Goal: Transaction & Acquisition: Purchase product/service

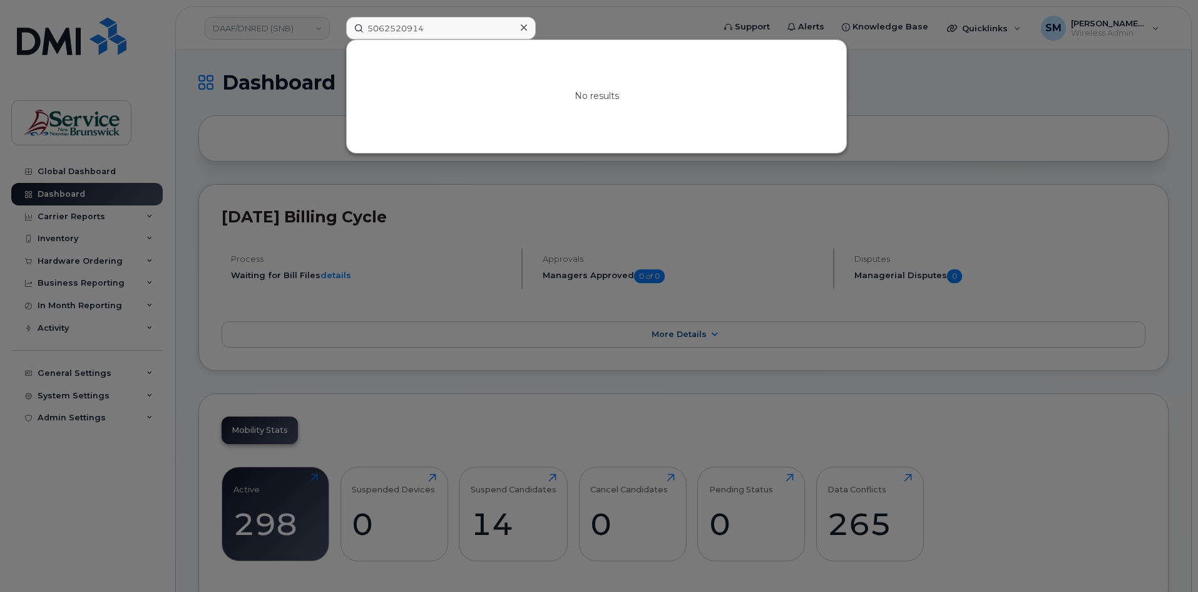
click at [531, 29] on div at bounding box center [524, 28] width 18 height 18
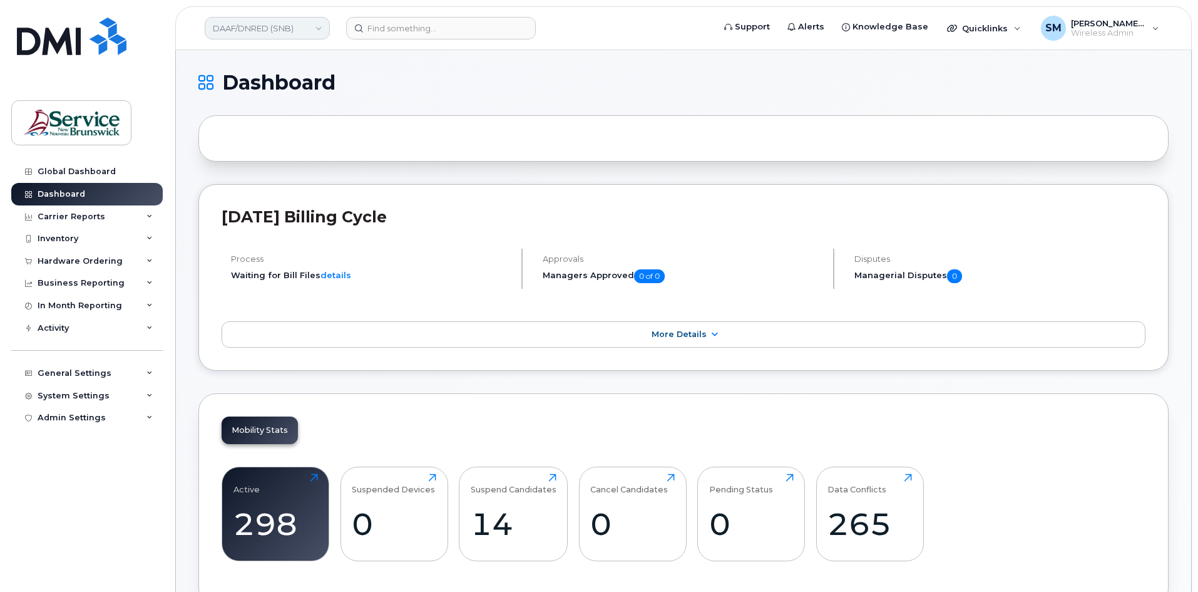
click at [309, 25] on link "DAAF/DNRED (SNB)" at bounding box center [267, 28] width 125 height 23
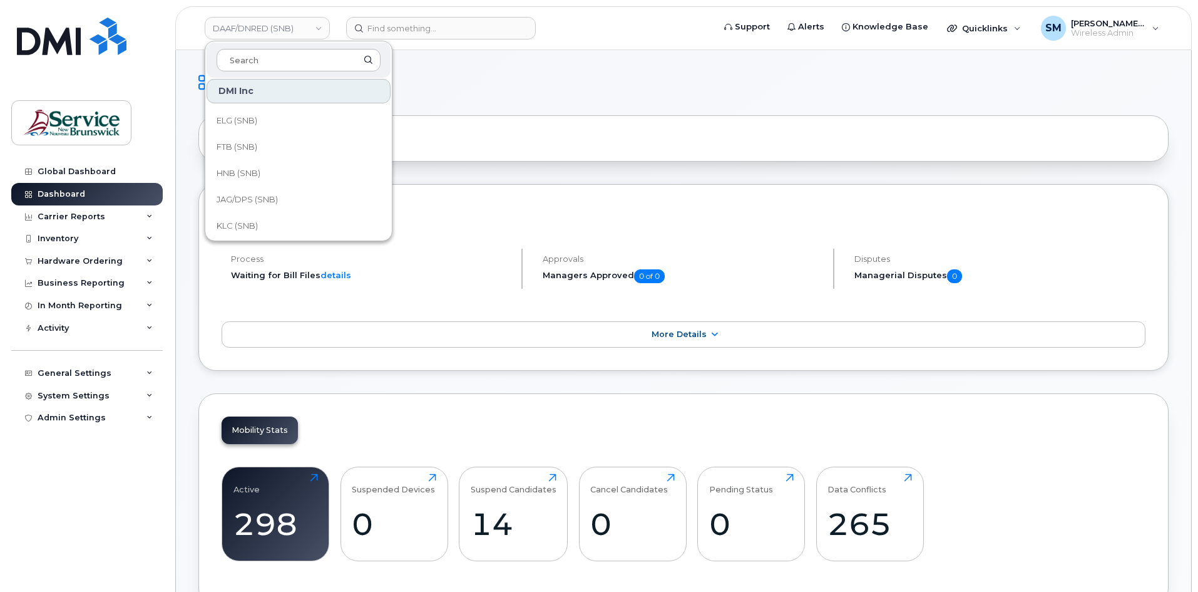
scroll to position [125, 0]
click at [264, 167] on link "JAG/DPS (SNB)" at bounding box center [299, 177] width 184 height 25
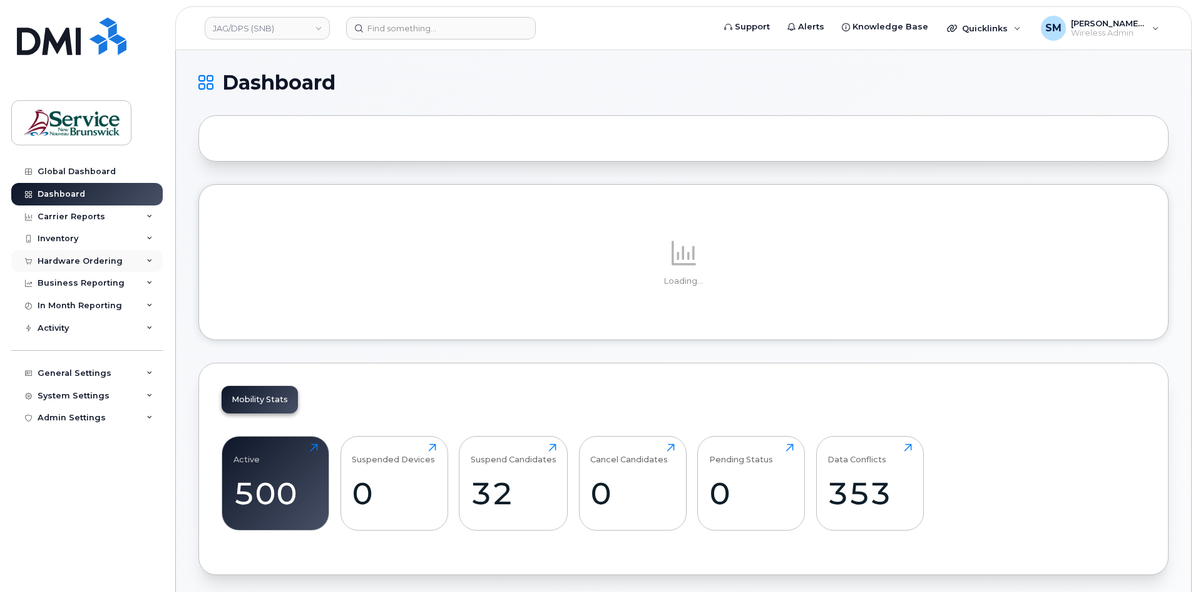
click at [82, 260] on div "Hardware Ordering" at bounding box center [80, 261] width 85 height 10
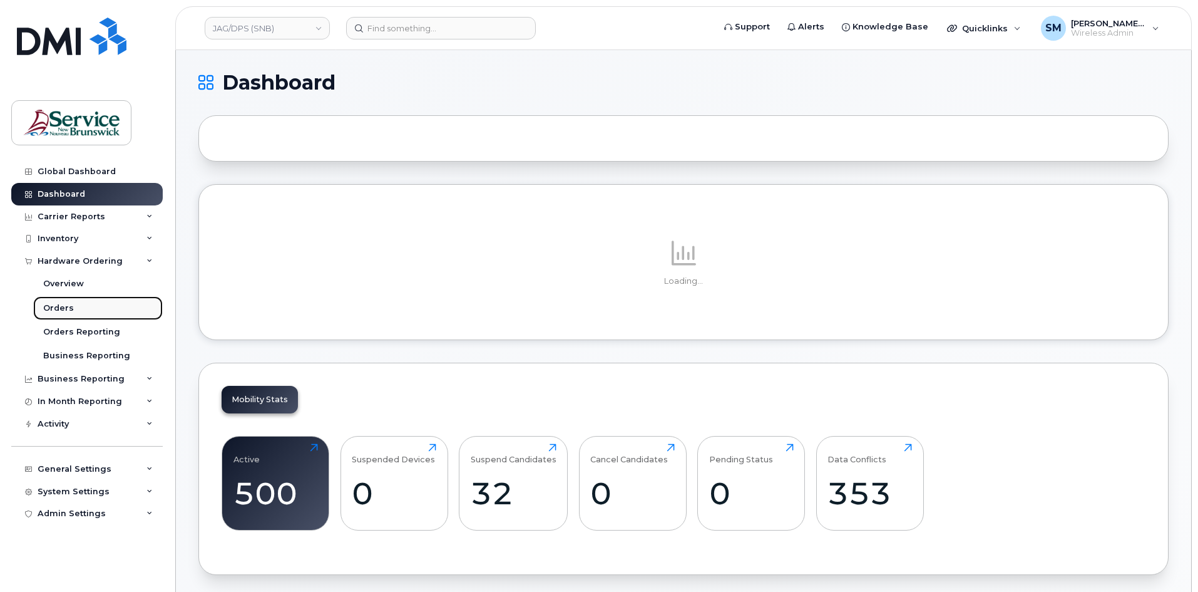
click at [81, 313] on link "Orders" at bounding box center [98, 308] width 130 height 24
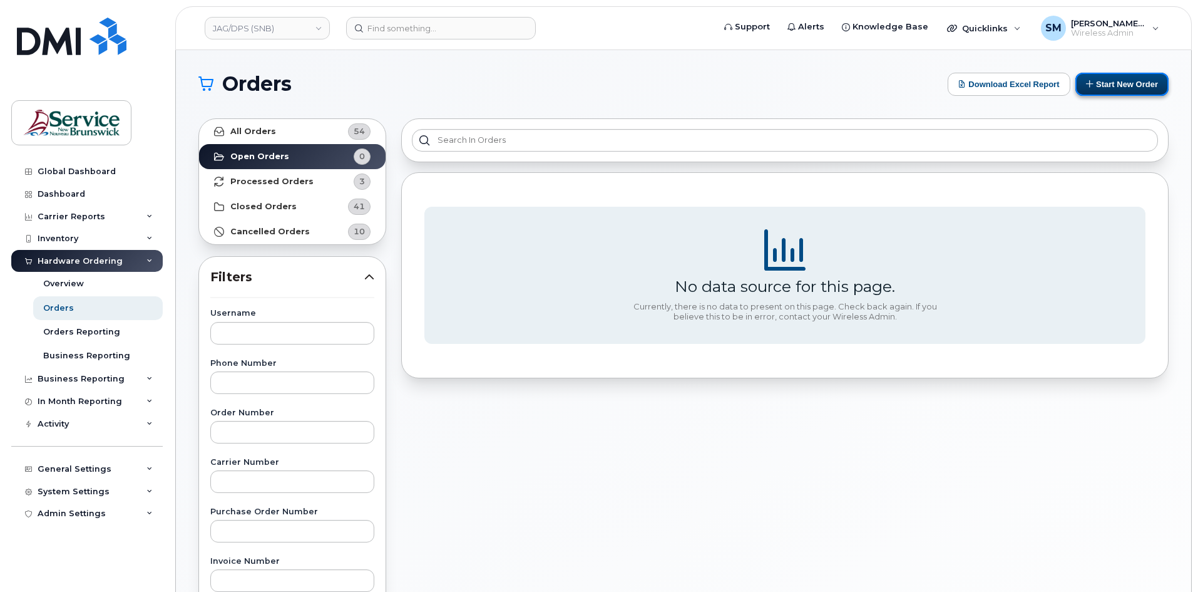
click at [1119, 80] on button "Start New Order" at bounding box center [1121, 84] width 93 height 23
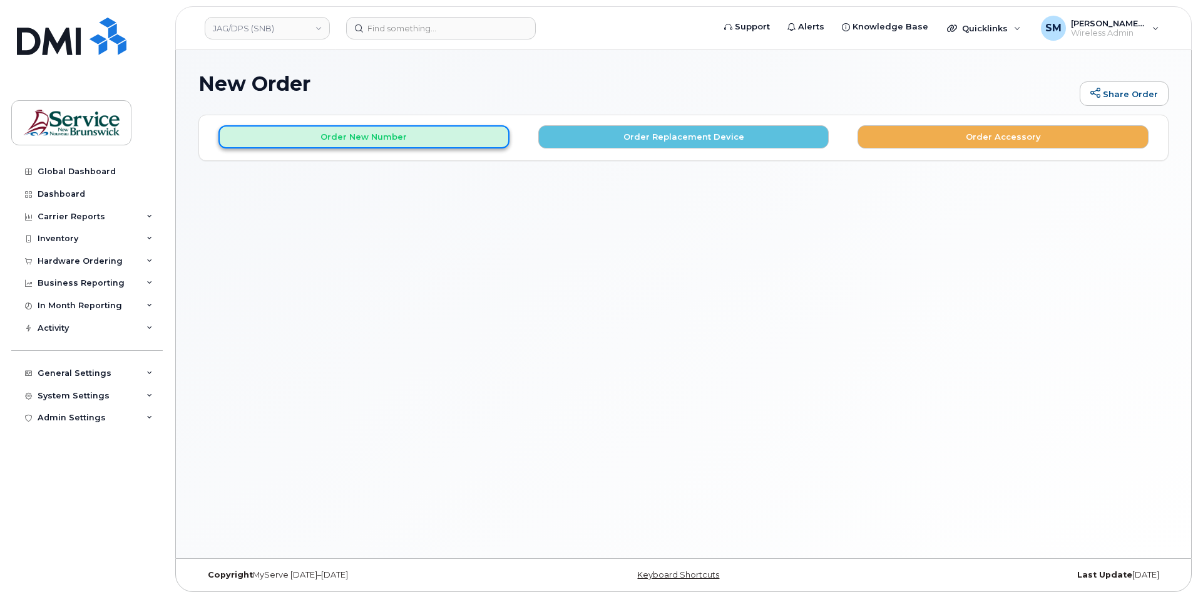
click at [337, 137] on button "Order New Number" at bounding box center [363, 136] width 291 height 23
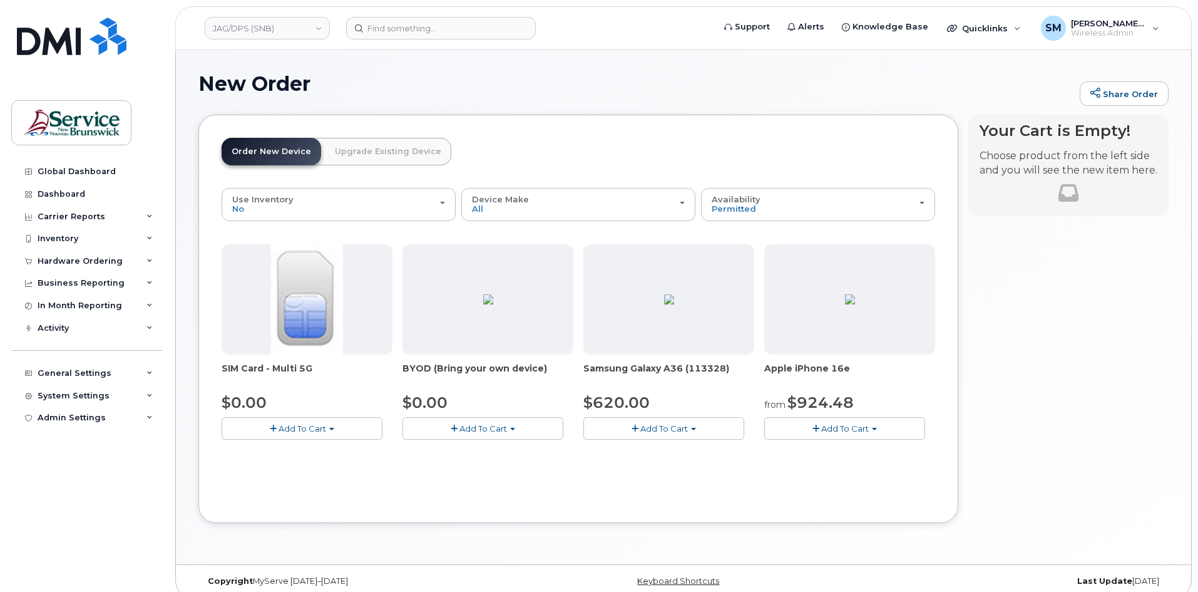
click at [854, 422] on button "Add To Cart" at bounding box center [844, 428] width 161 height 22
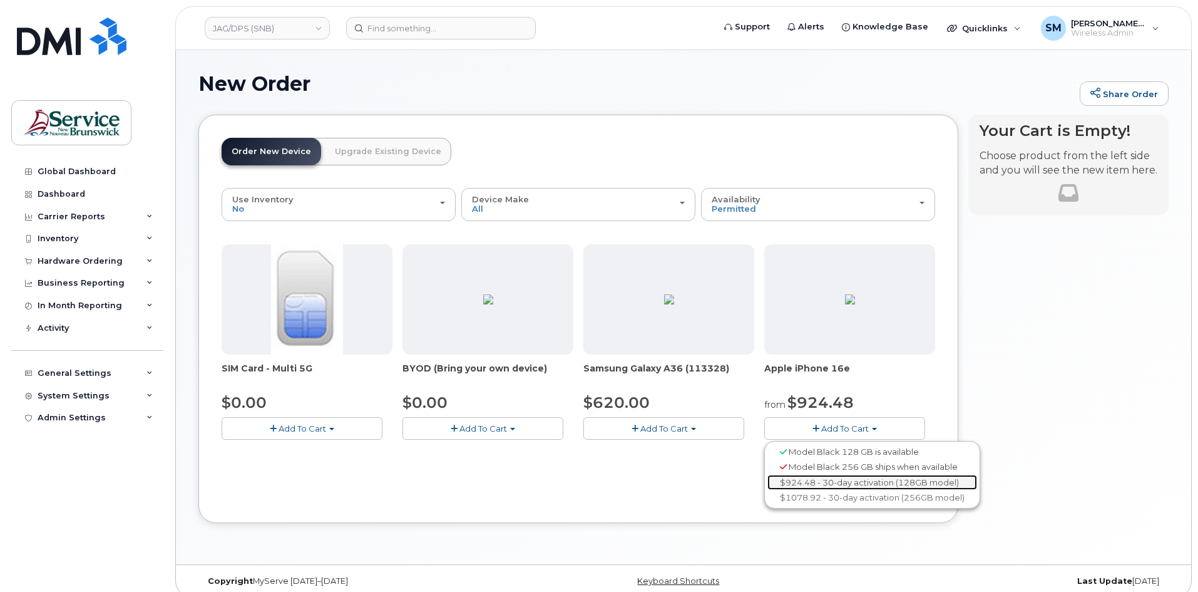
click at [824, 483] on link "$924.48 - 30-day activation (128GB model)" at bounding box center [872, 482] width 210 height 16
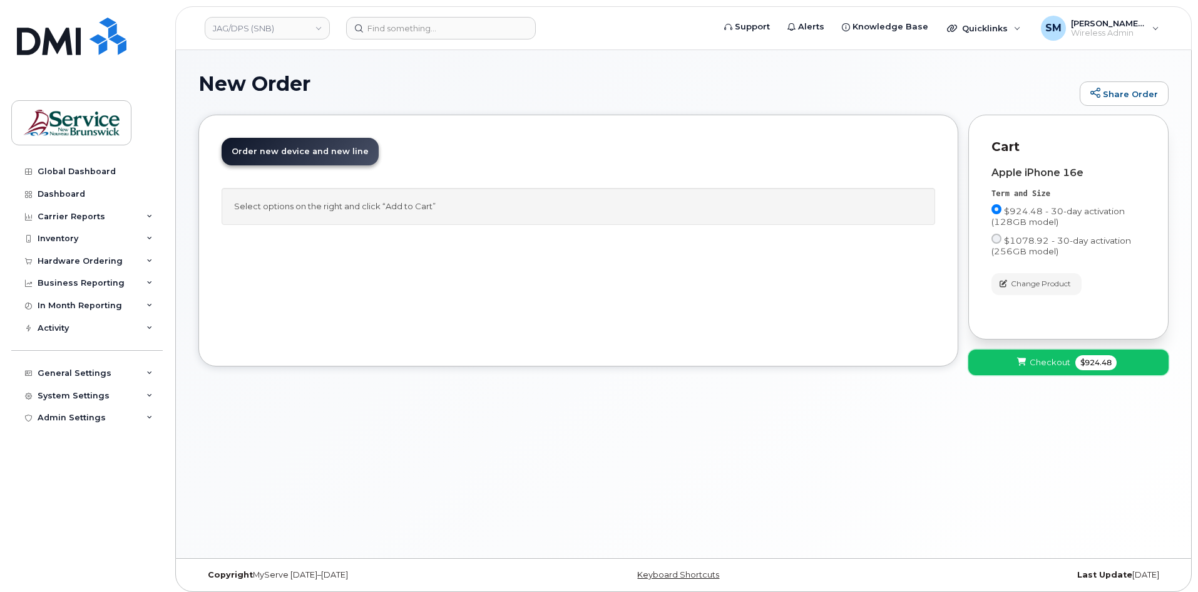
click at [1042, 359] on span "Checkout" at bounding box center [1050, 362] width 41 height 12
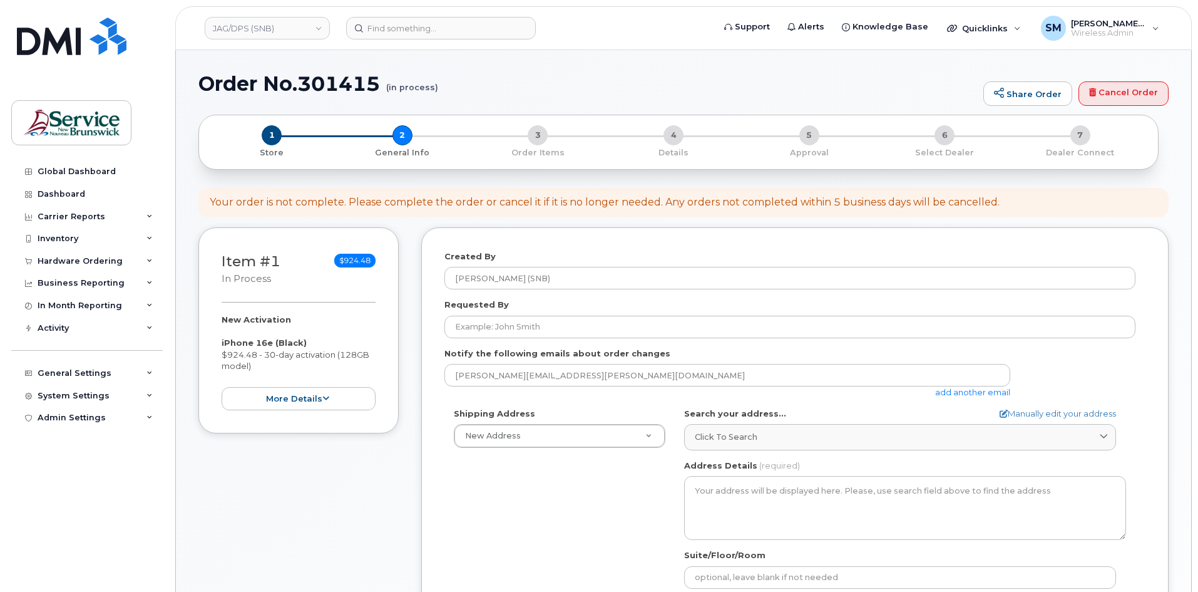
select select
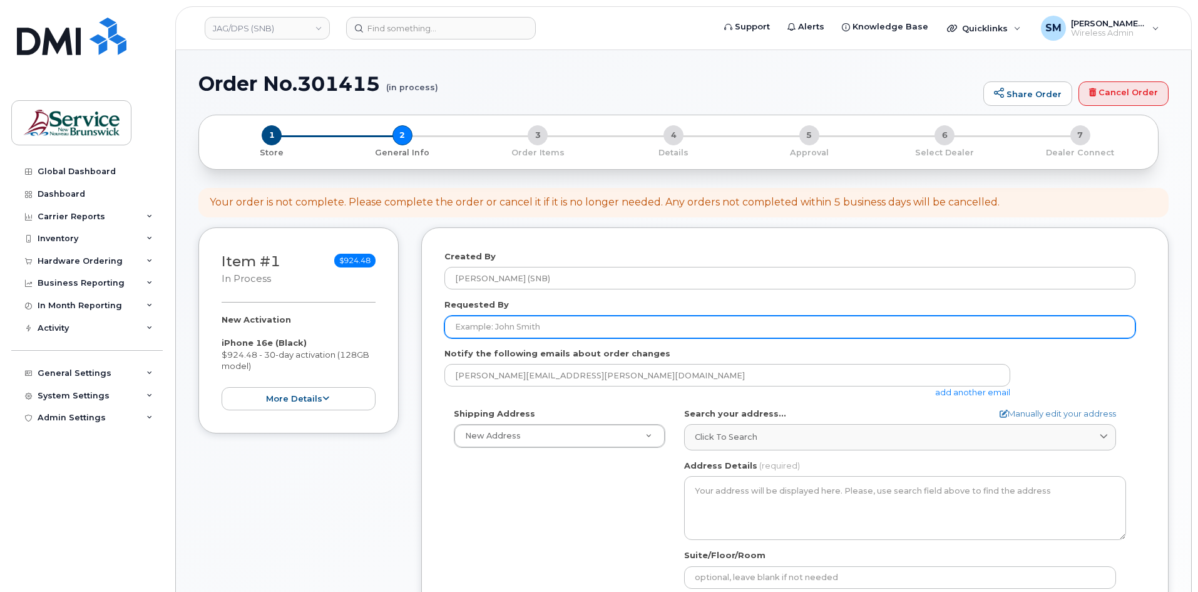
click at [536, 327] on input "Requested By" at bounding box center [789, 326] width 691 height 23
paste input "Louise.Godin2@gnb.ca"
type input "Louise.Godin2@gnb.ca"
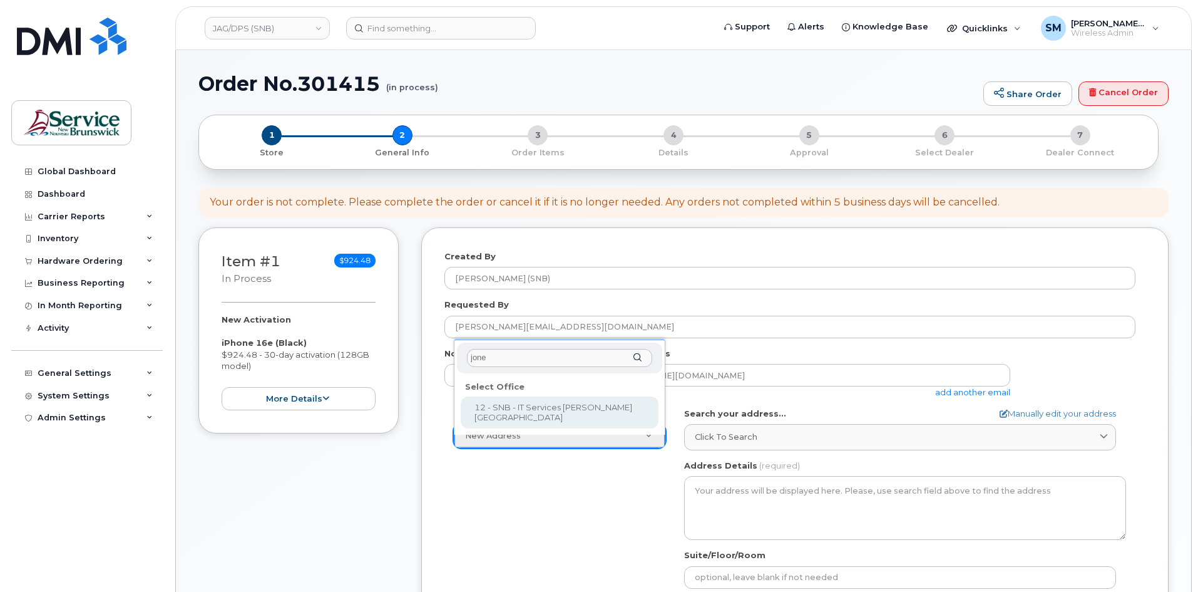
type input "jones"
select select
type textarea "105-1600 Main St Moncton New Brunswick E1E 1G5"
type input "Fred Doiron/Jeff McIntyre"
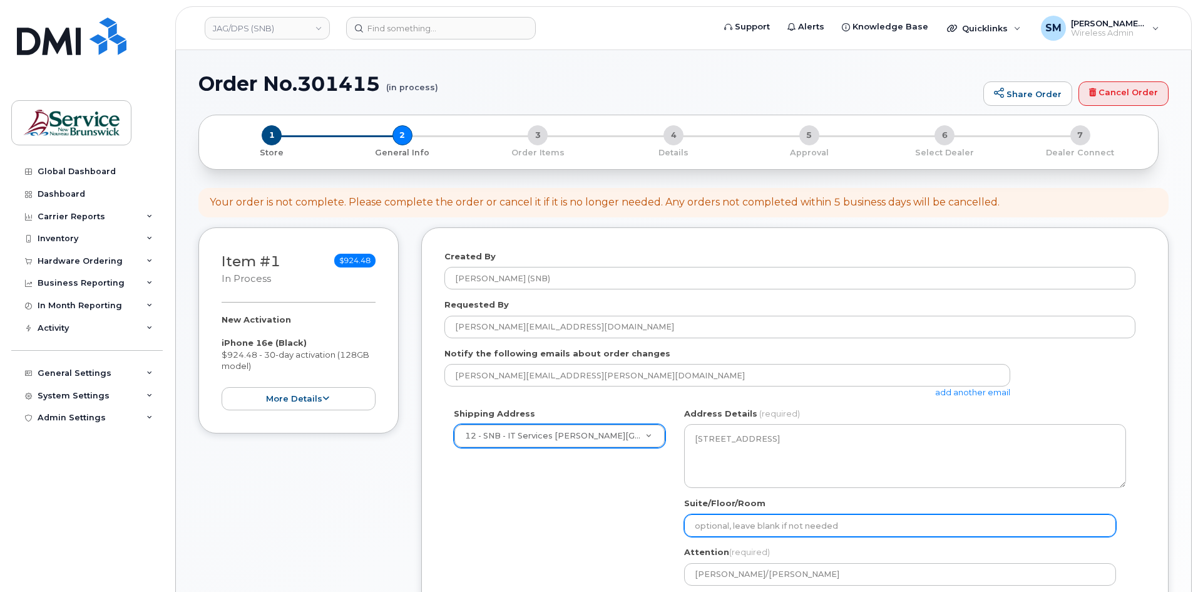
click at [771, 518] on input "Suite/Floor/Room" at bounding box center [900, 525] width 432 height 23
paste input "WO0000000490471"
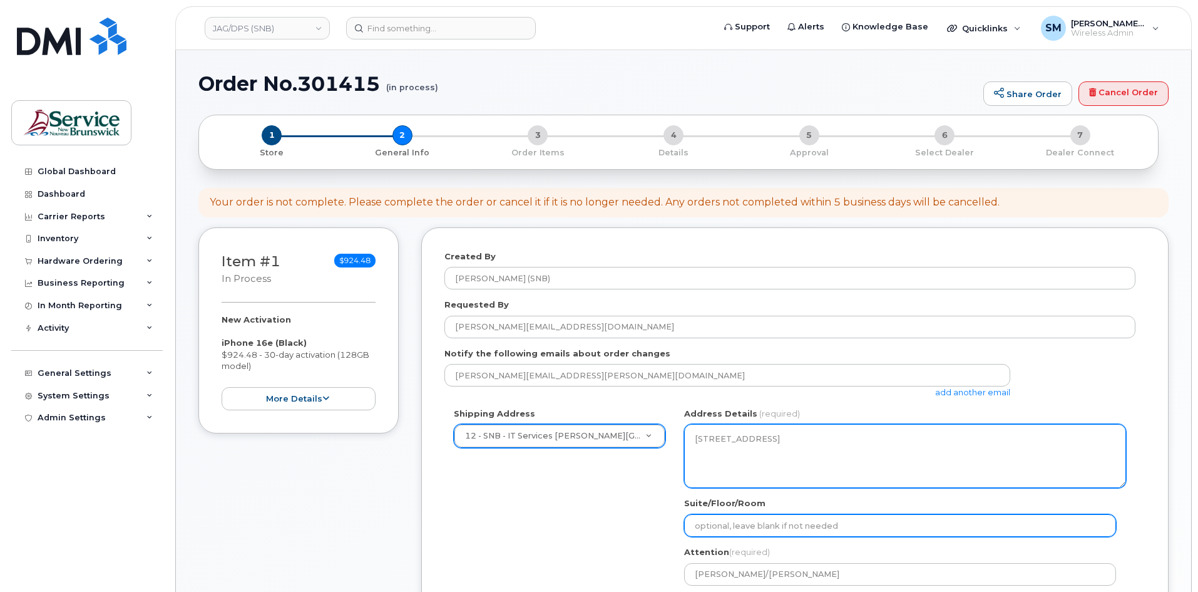
select select
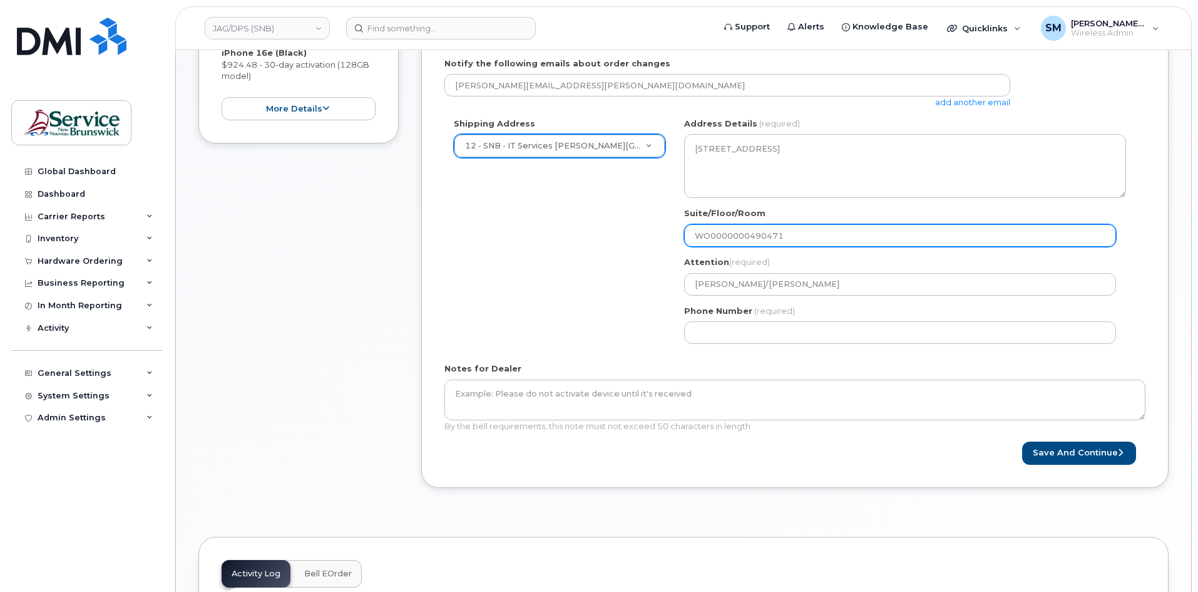
scroll to position [376, 0]
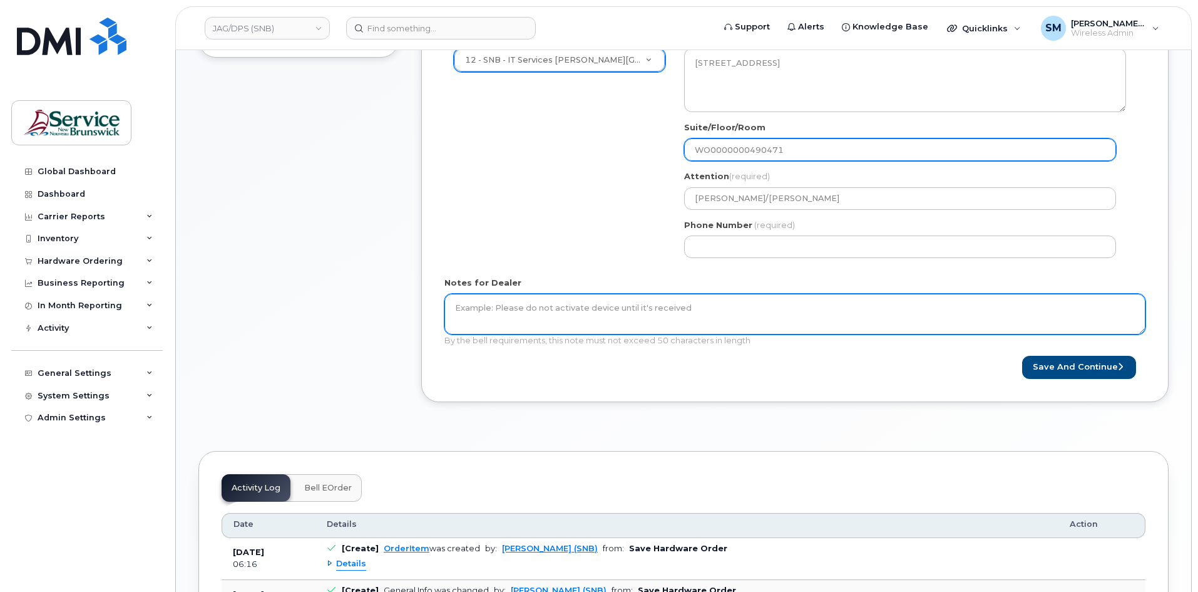
type input "WO0000000490471"
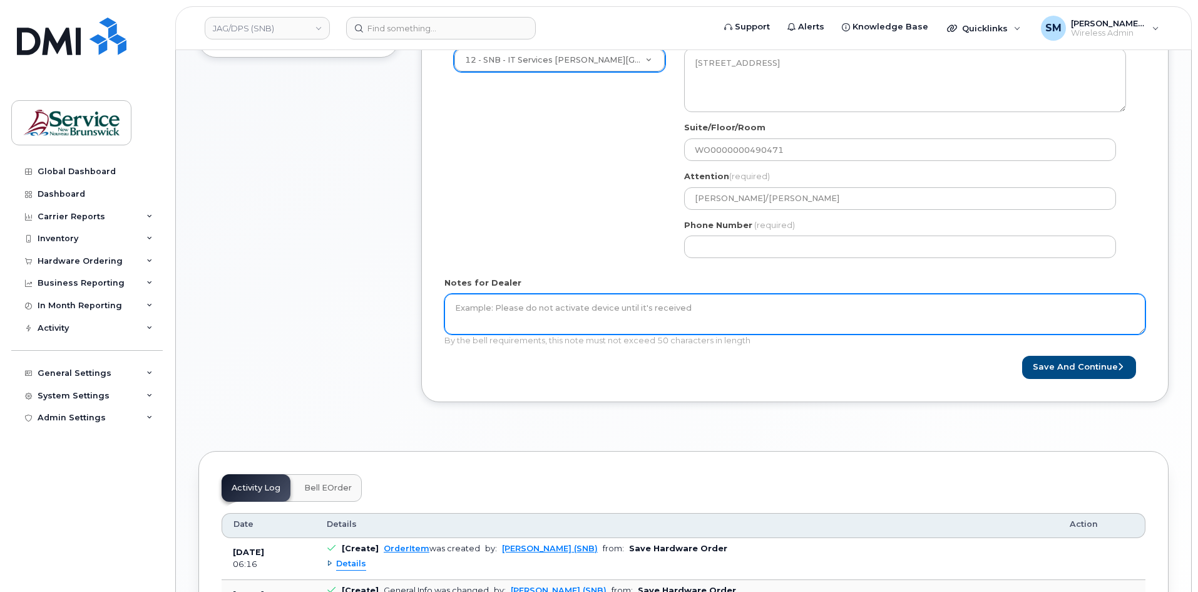
click at [652, 326] on textarea "Notes for Dealer" at bounding box center [794, 314] width 701 height 41
paste textarea "WO0000000490471"
type textarea "WO0000000490471"
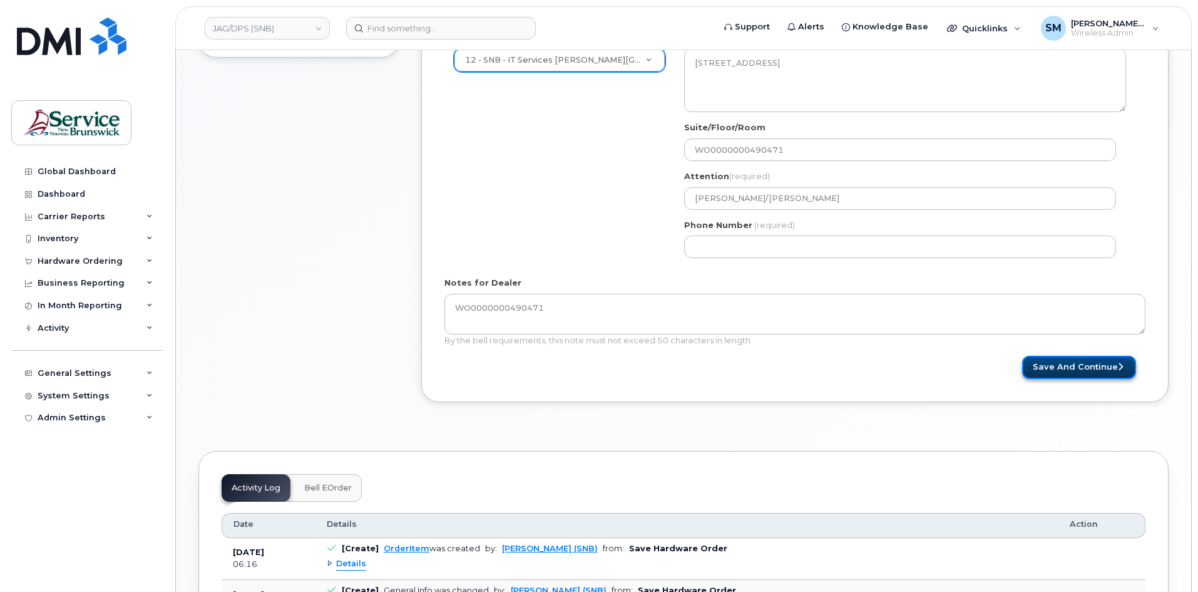
click at [1074, 373] on button "Save and Continue" at bounding box center [1079, 367] width 114 height 23
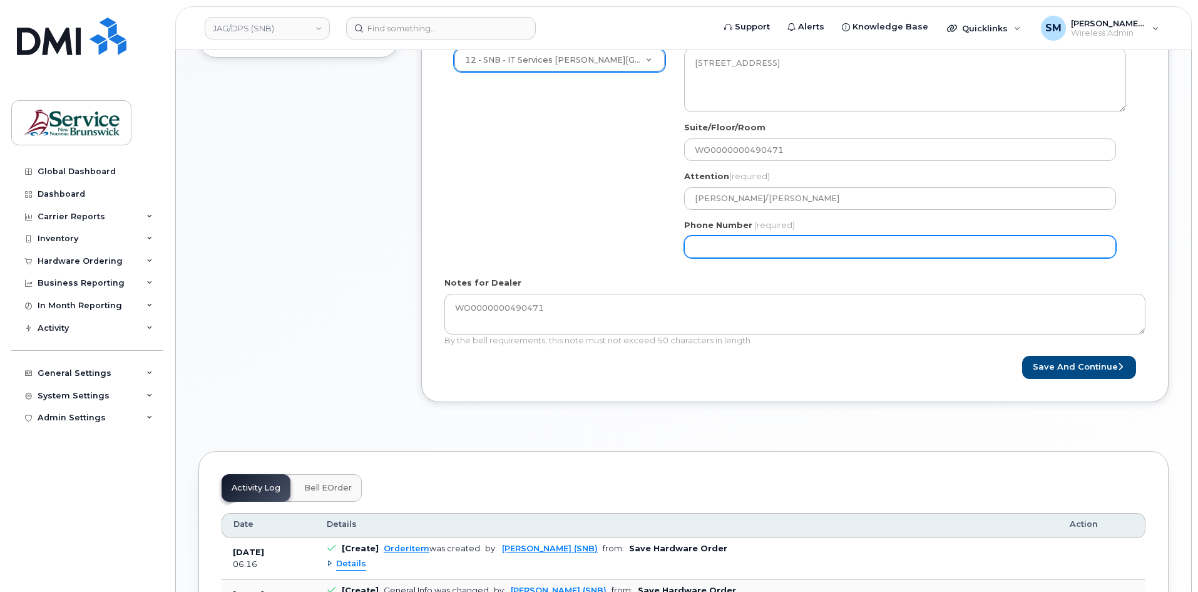
click at [792, 240] on input "Phone Number" at bounding box center [900, 246] width 432 height 23
select select
type input "506639633"
select select
type input "5066396338"
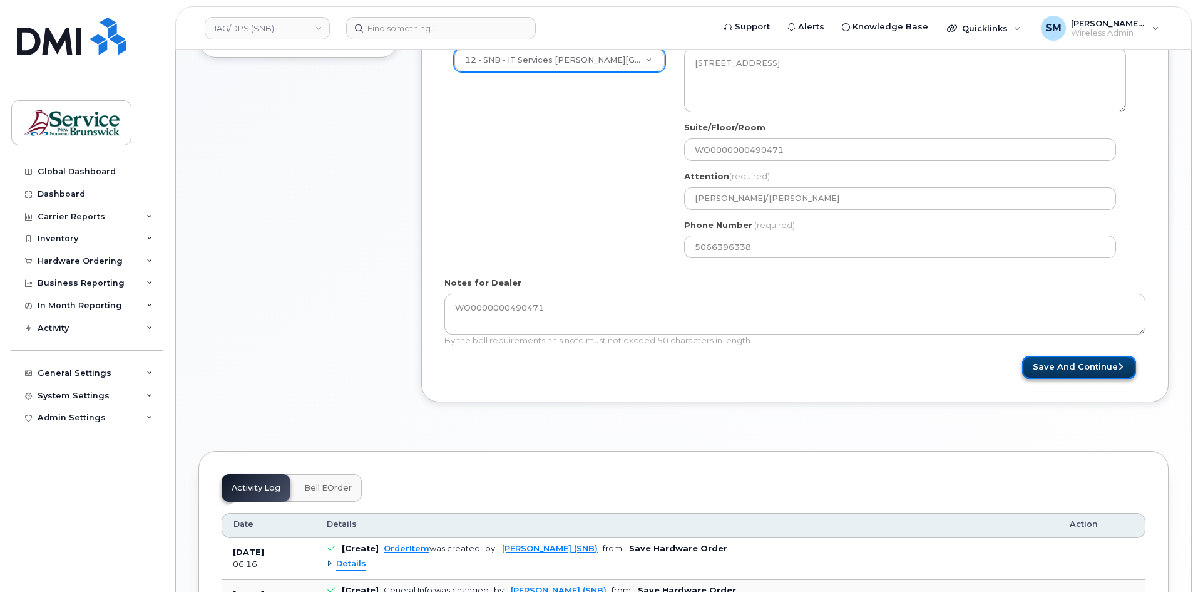
click at [1068, 361] on button "Save and Continue" at bounding box center [1079, 367] width 114 height 23
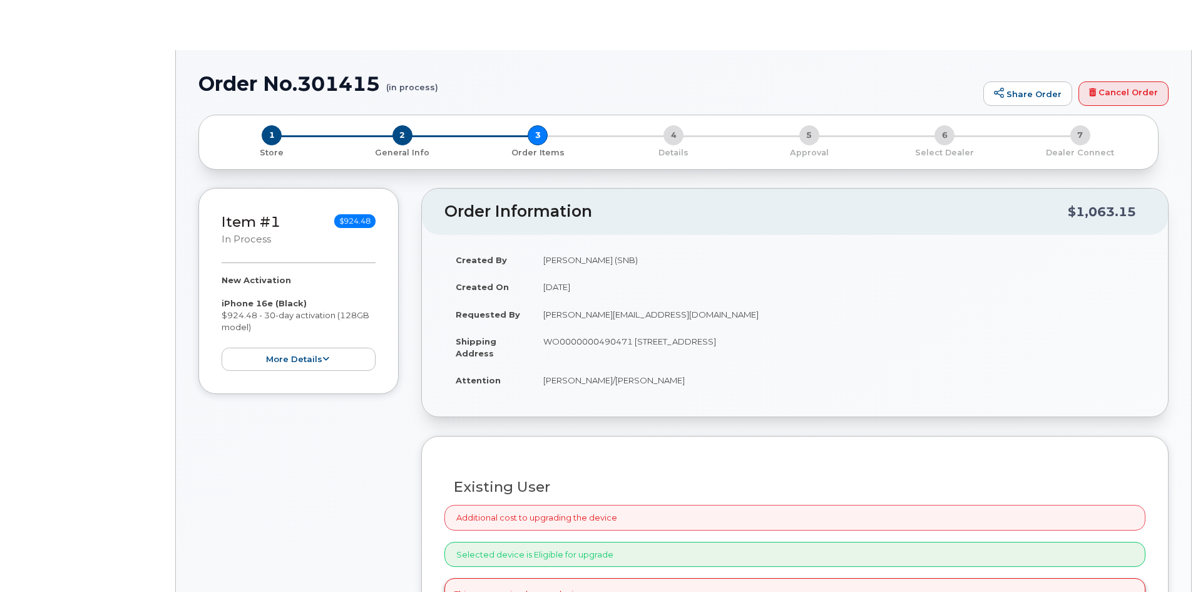
radio input "true"
select select
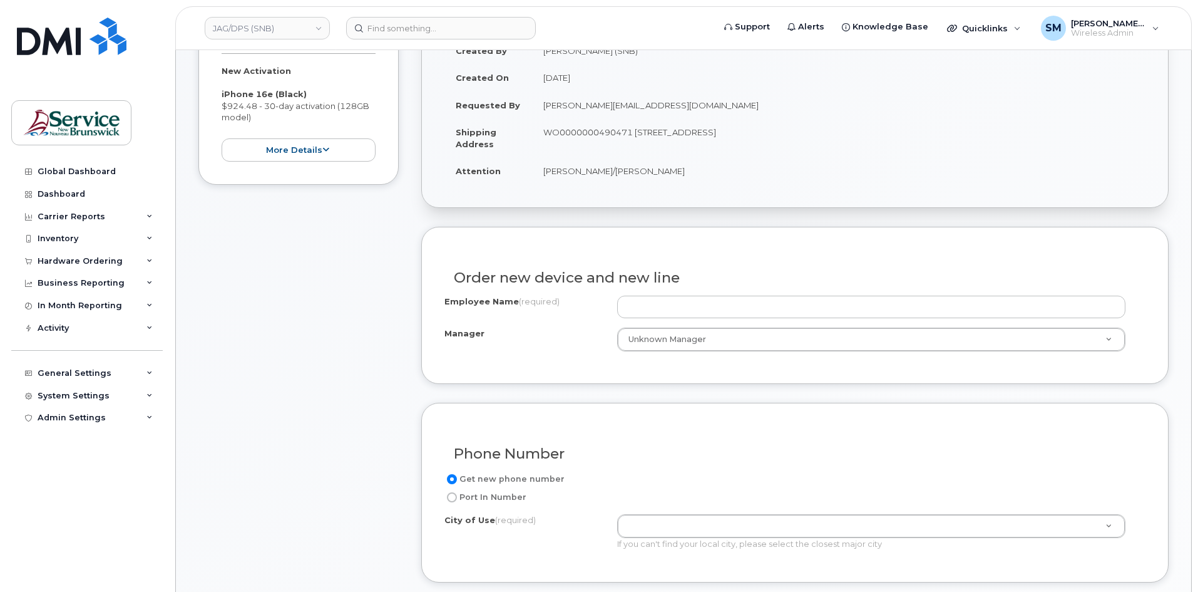
scroll to position [250, 0]
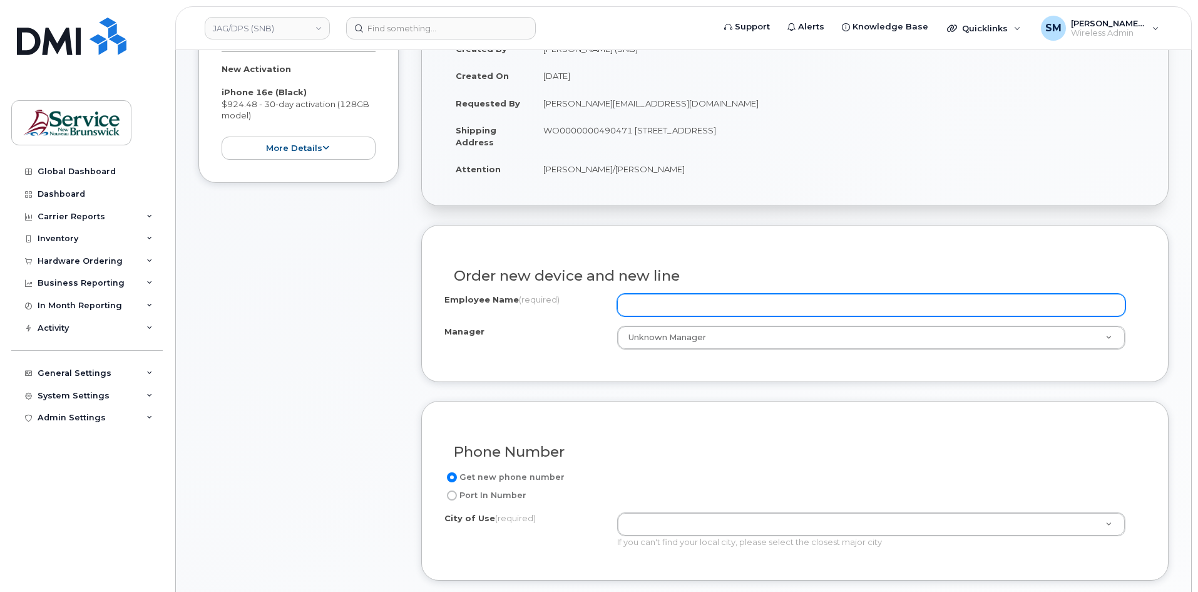
click at [729, 295] on input "Employee Name (required)" at bounding box center [871, 305] width 508 height 23
paste input "Veronique Prud'homme"
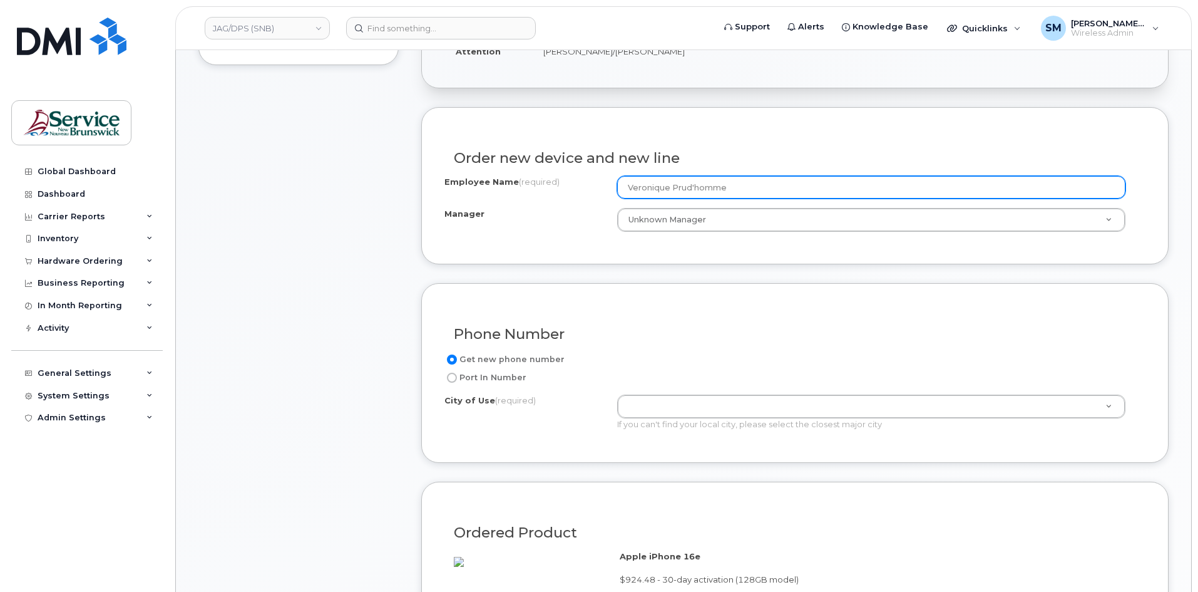
scroll to position [376, 0]
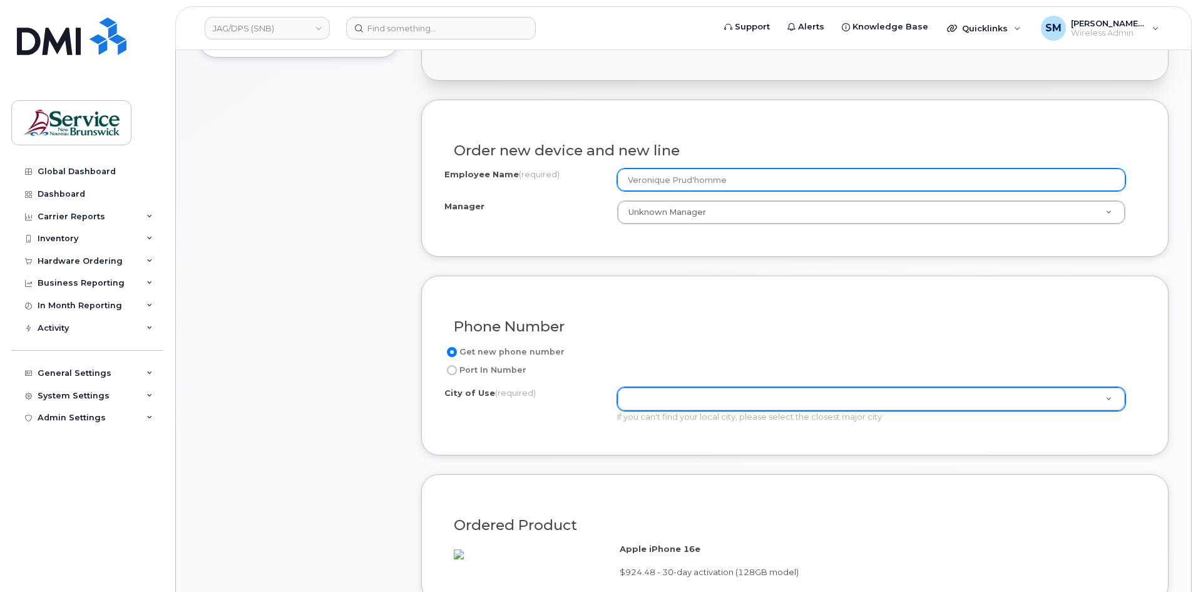
type input "Veronique Prud'homme"
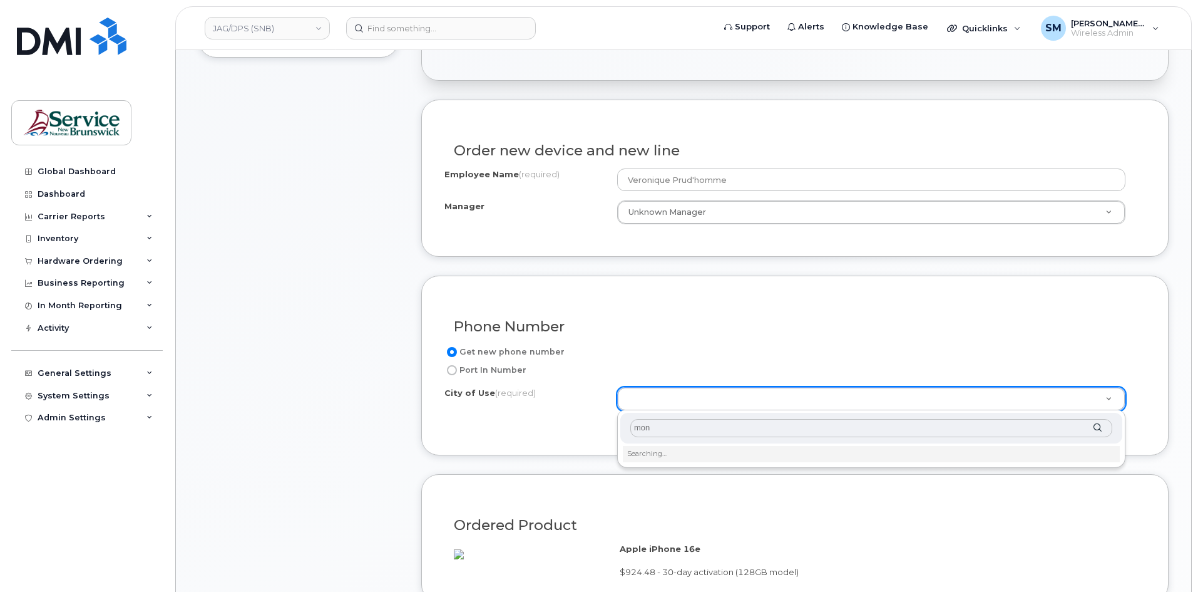
type input "monc"
type input "1817"
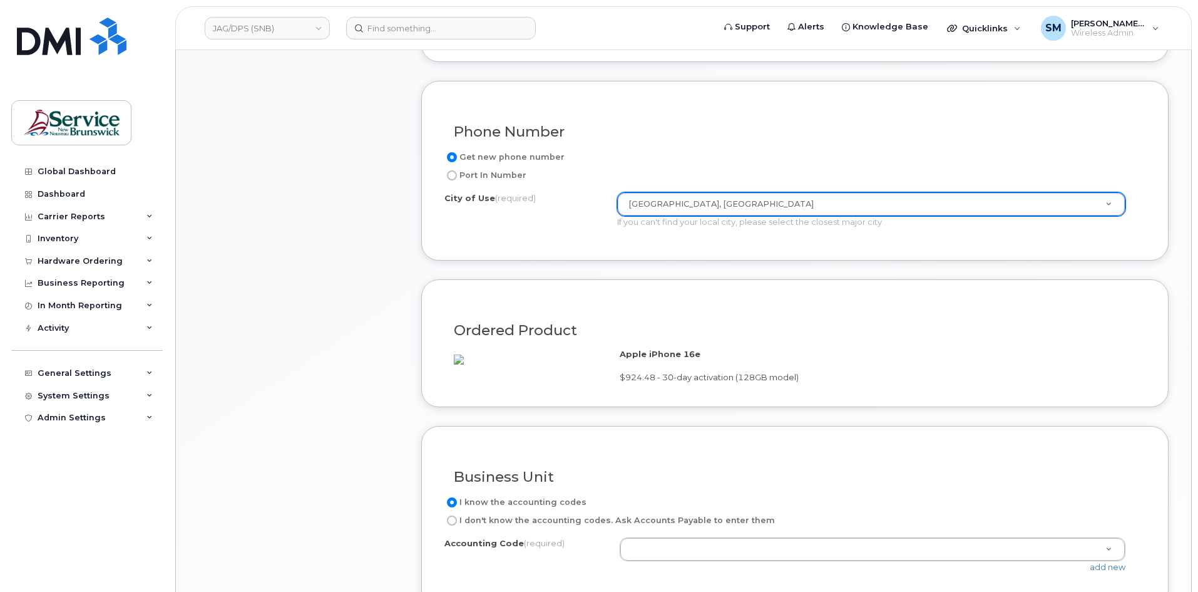
scroll to position [814, 0]
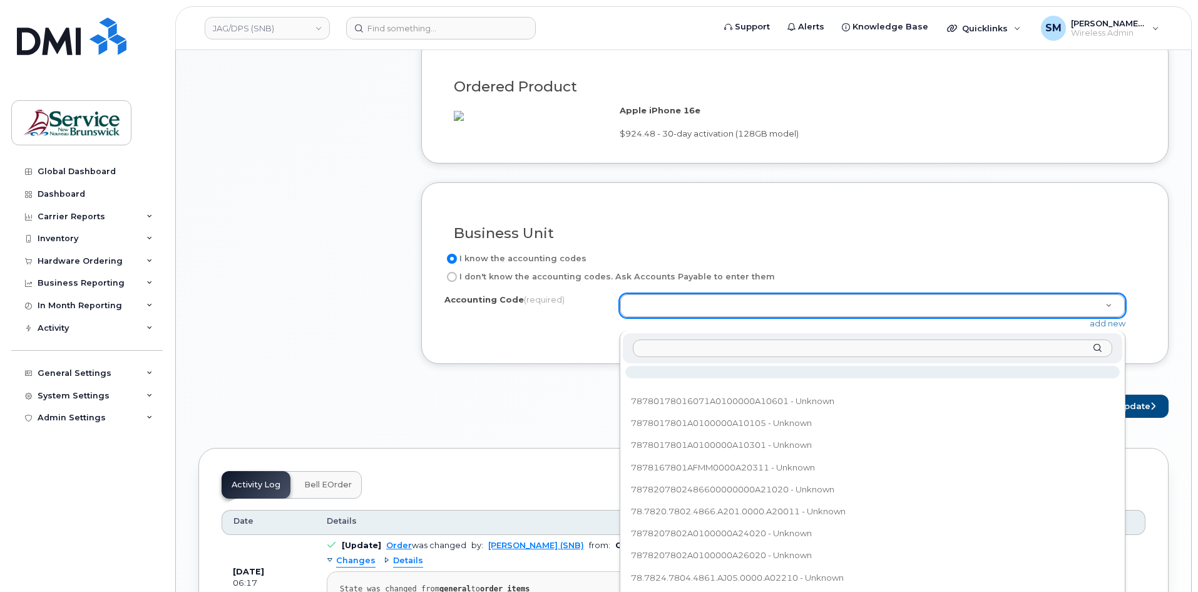
drag, startPoint x: 679, startPoint y: 358, endPoint x: 648, endPoint y: 359, distance: 31.3
drag, startPoint x: 648, startPoint y: 359, endPoint x: 911, endPoint y: 345, distance: 263.3
click at [911, 345] on input "text" at bounding box center [873, 348] width 480 height 18
paste input "78.7825.7804.4866.AJ05.0000.A23522"
type input "78.7825.7804.4866.AJ05.0000.A23522"
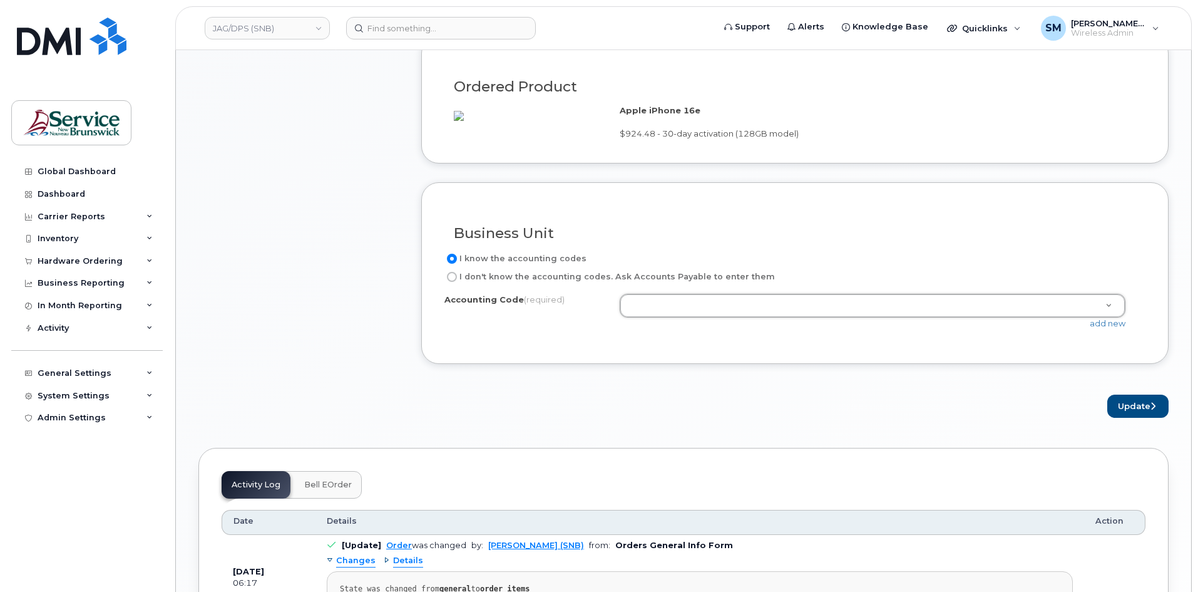
click at [1131, 317] on div "78780178016071A0100000A10601 - Unknown 7878017801A0100000A10105 - Unknown 78780…" at bounding box center [878, 306] width 516 height 24
click at [1116, 329] on div "add new" at bounding box center [878, 323] width 516 height 12
click at [1092, 328] on link "add new" at bounding box center [1108, 323] width 36 height 10
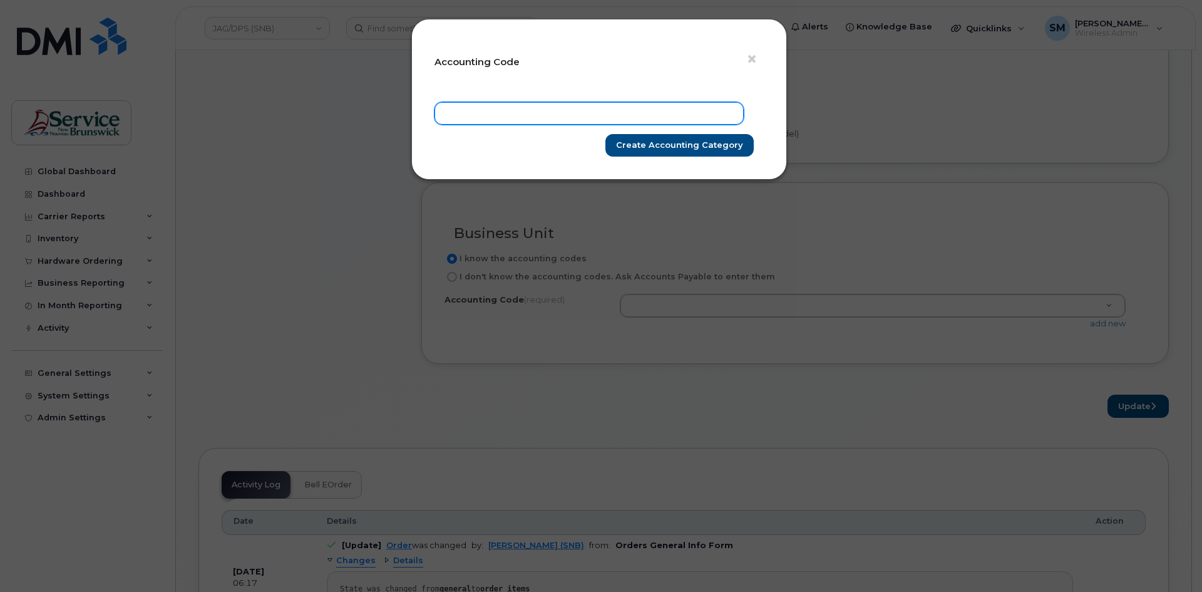
paste input "78.7825.7804.4866.AJ05.0000.A23522"
type input "78.7825.7804.4866.AJ05.0000.A23522"
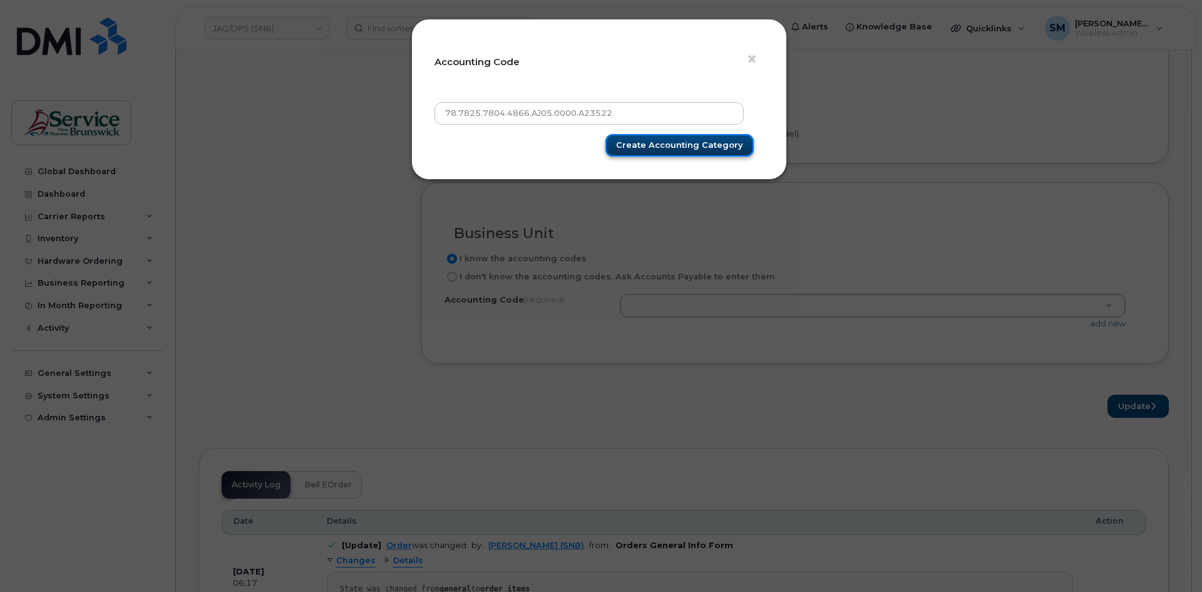
click at [694, 143] on input "Create Accounting category" at bounding box center [679, 145] width 148 height 23
type input "Create Accounting category"
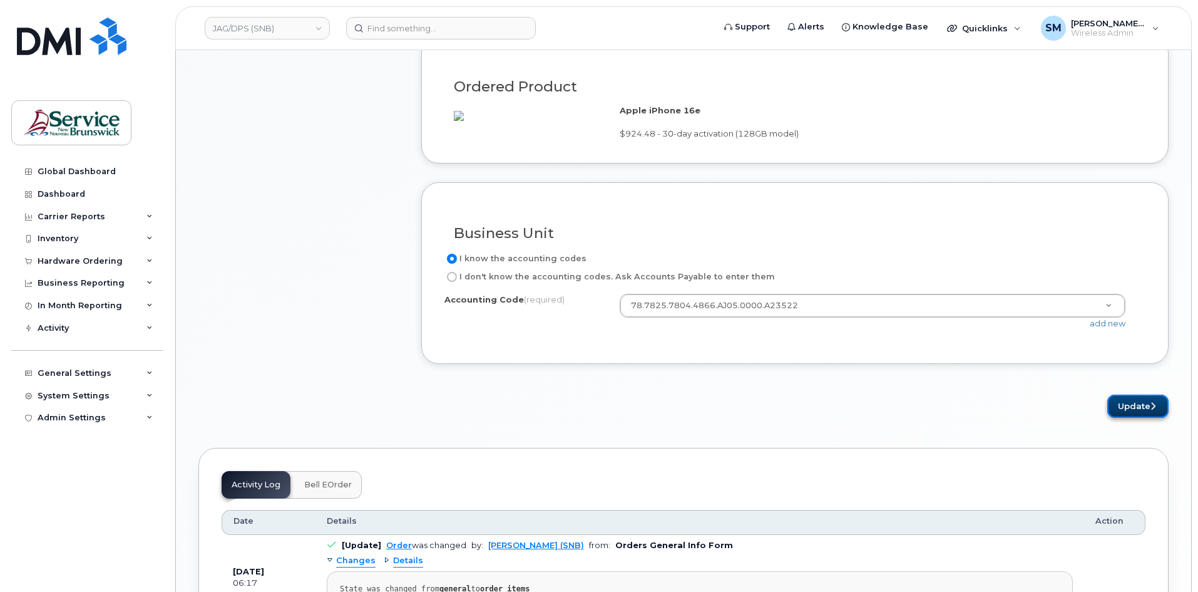
click at [1142, 411] on button "Update" at bounding box center [1137, 405] width 61 height 23
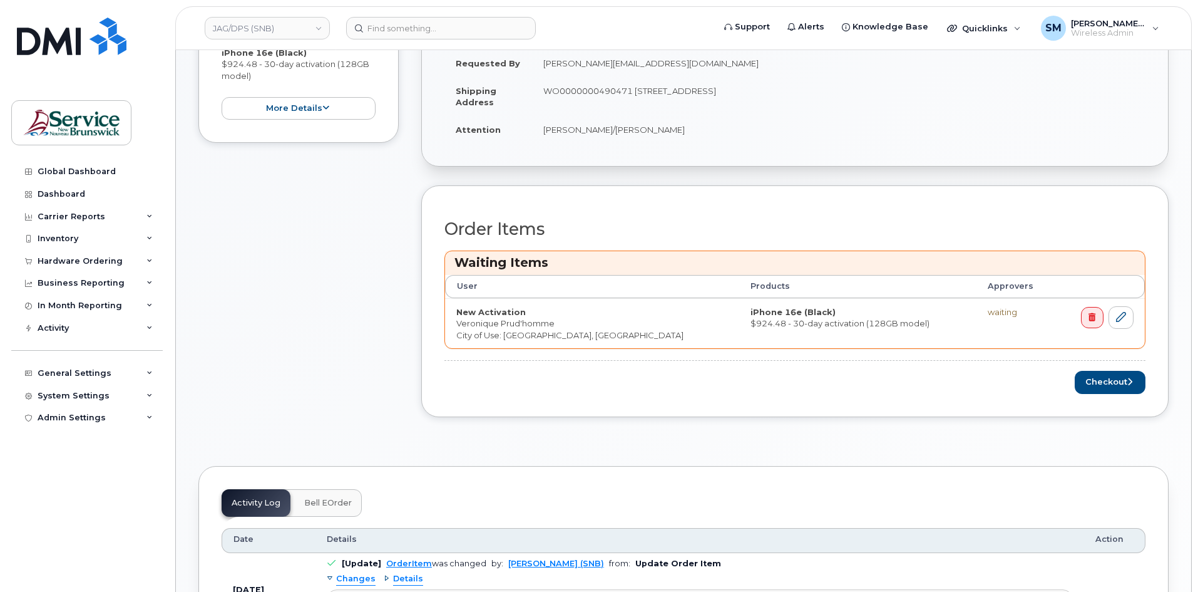
scroll to position [376, 0]
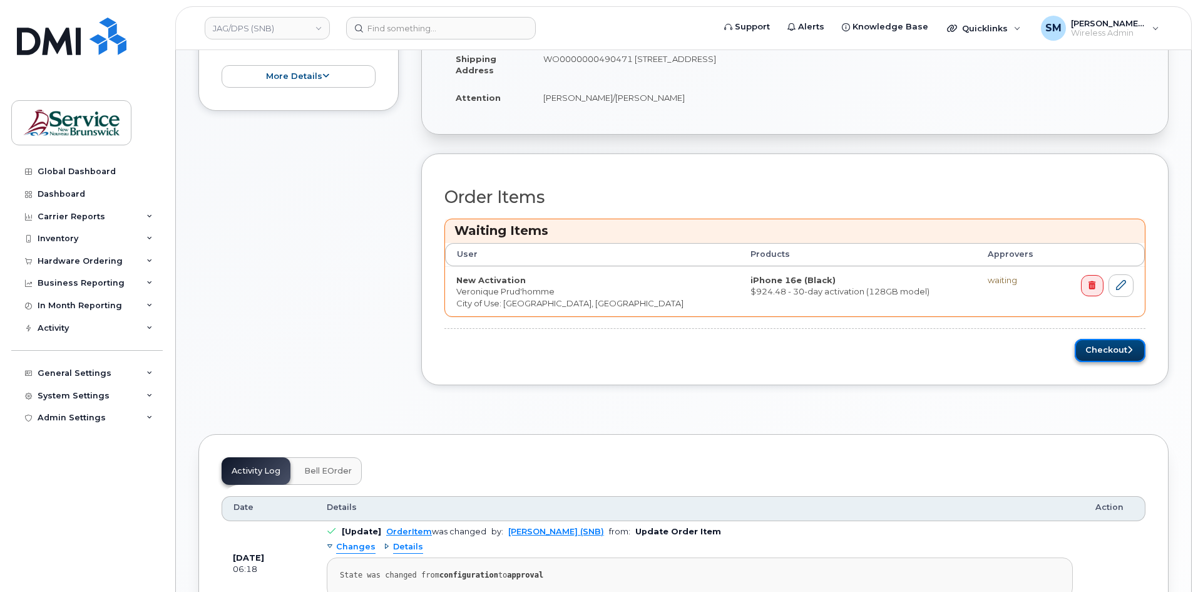
click at [1122, 346] on button "Checkout" at bounding box center [1110, 350] width 71 height 23
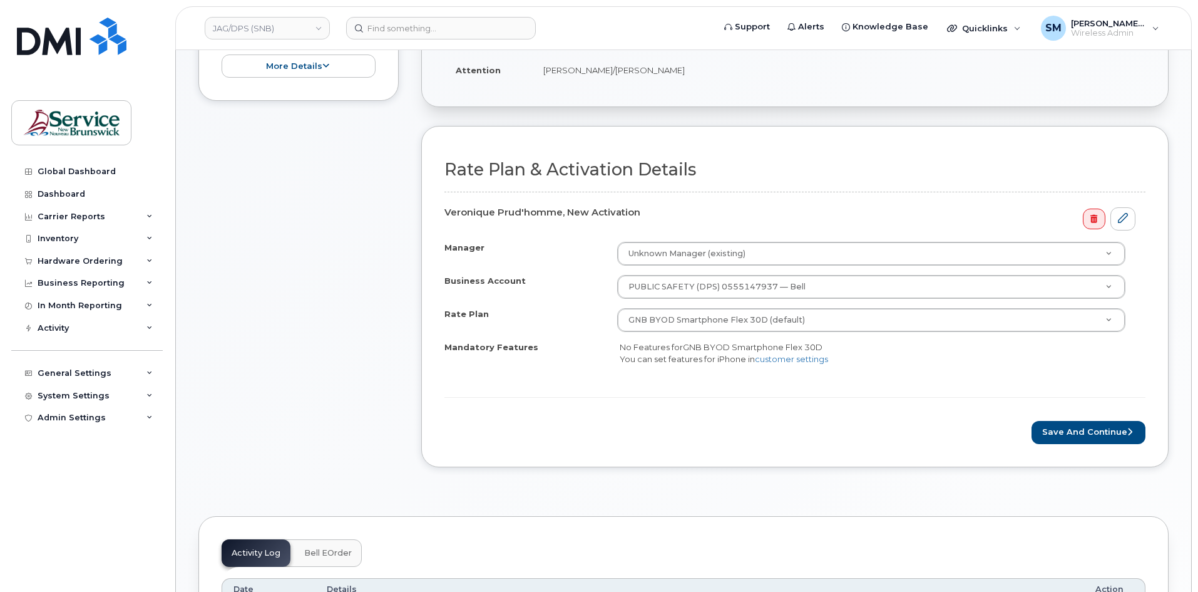
scroll to position [250, 0]
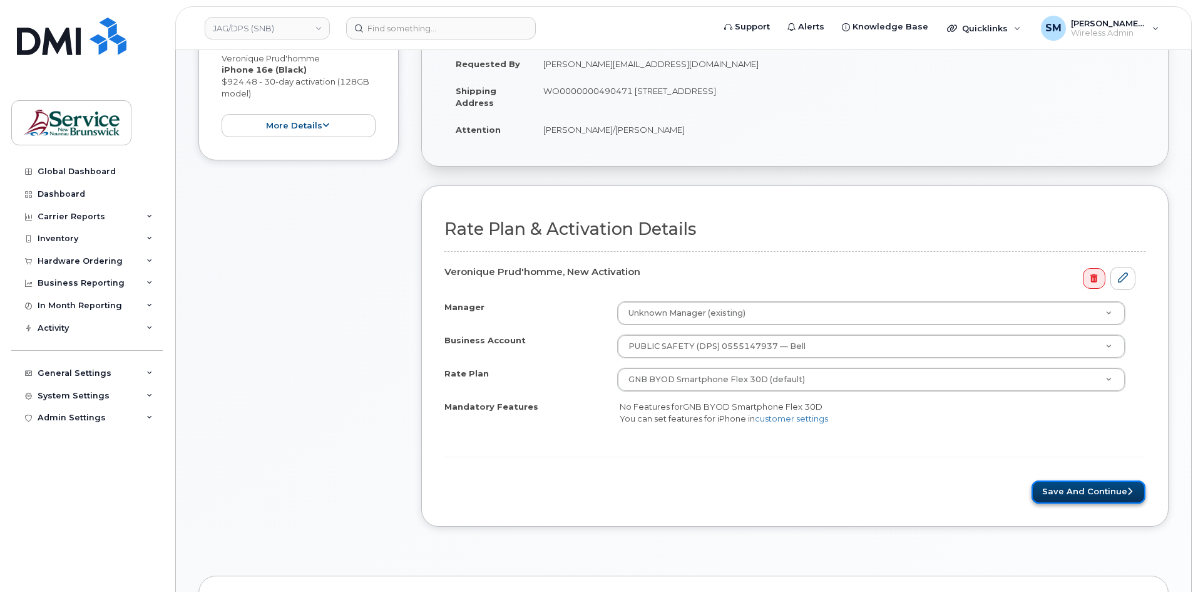
click at [1074, 495] on button "Save and Continue" at bounding box center [1089, 491] width 114 height 23
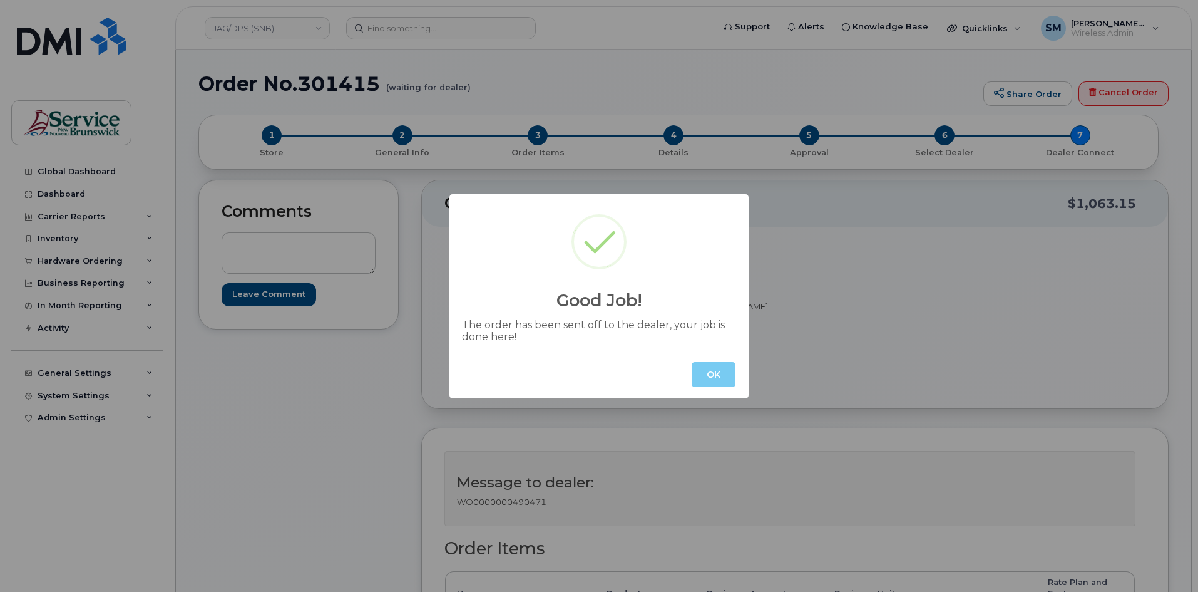
click at [721, 382] on button "OK" at bounding box center [714, 374] width 44 height 25
